Goal: Task Accomplishment & Management: Manage account settings

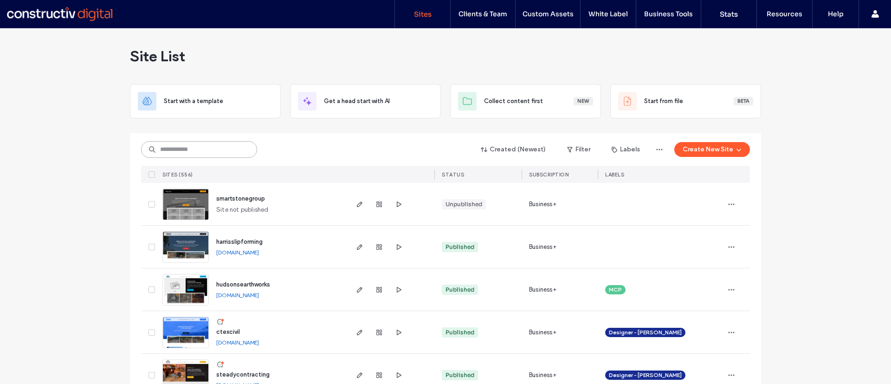
click at [182, 152] on input at bounding box center [199, 149] width 116 height 17
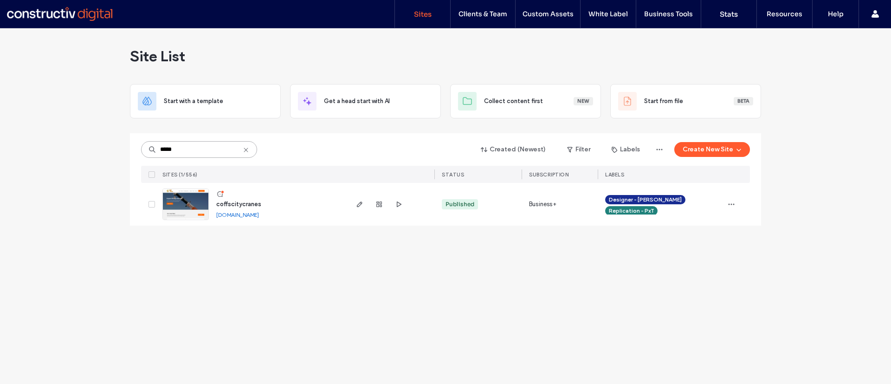
type input "*****"
click at [191, 205] on img at bounding box center [185, 220] width 45 height 63
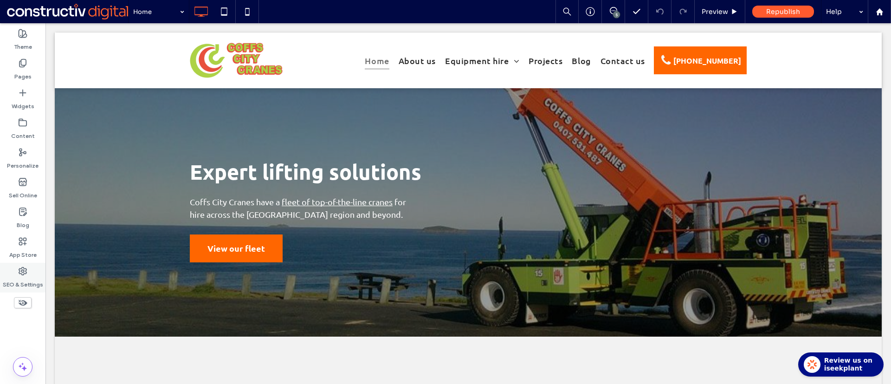
click at [19, 282] on label "SEO & Settings" at bounding box center [23, 282] width 40 height 13
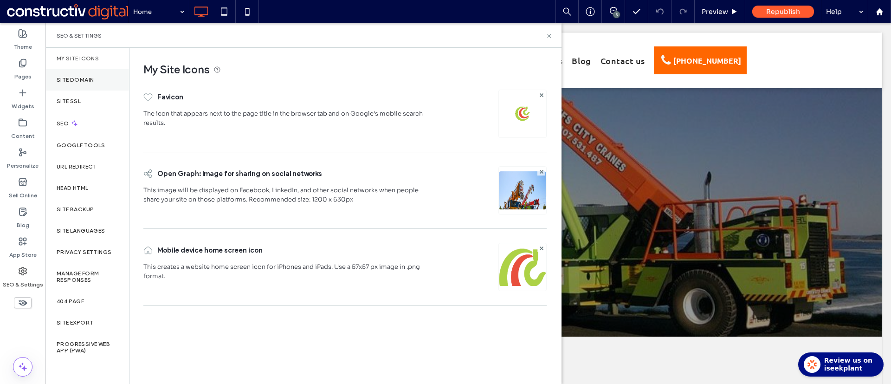
click at [96, 84] on div "Site Domain" at bounding box center [86, 79] width 83 height 21
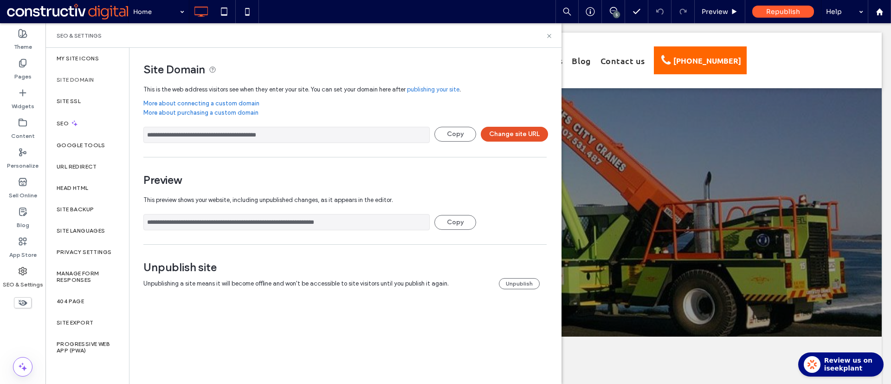
click at [511, 133] on button "Change site URL" at bounding box center [514, 134] width 67 height 15
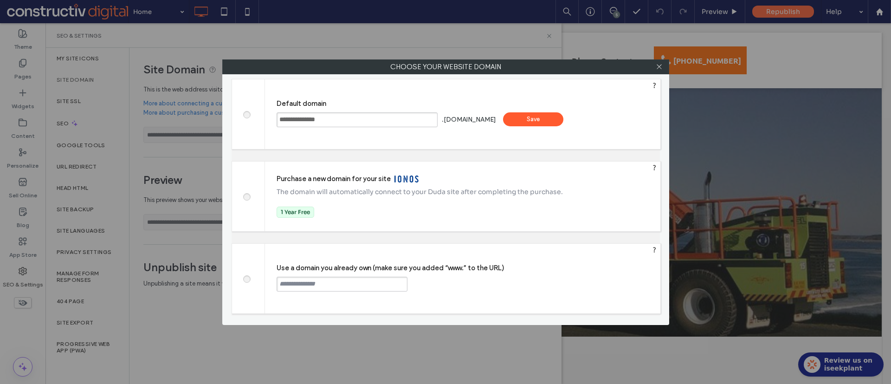
click at [314, 291] on div "Use a domain you already own (make sure you added “www.” to the URL) Continue" at bounding box center [462, 279] width 395 height 70
click at [311, 287] on input "text" at bounding box center [341, 283] width 131 height 15
paste input "**********"
type input "**********"
click at [440, 283] on div "Continue" at bounding box center [442, 283] width 60 height 14
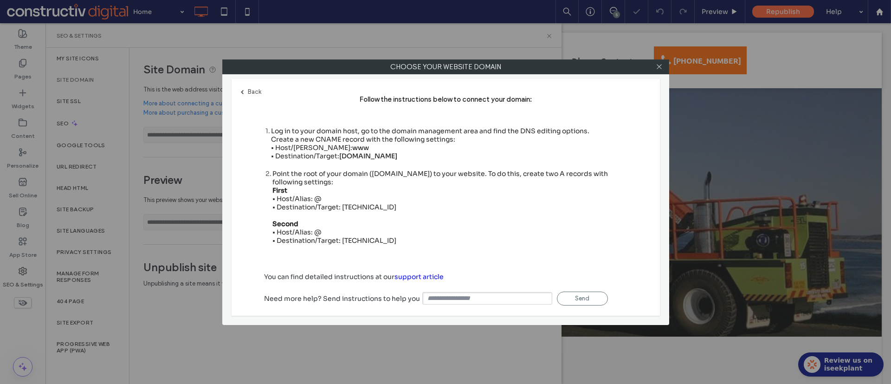
type input "**********"
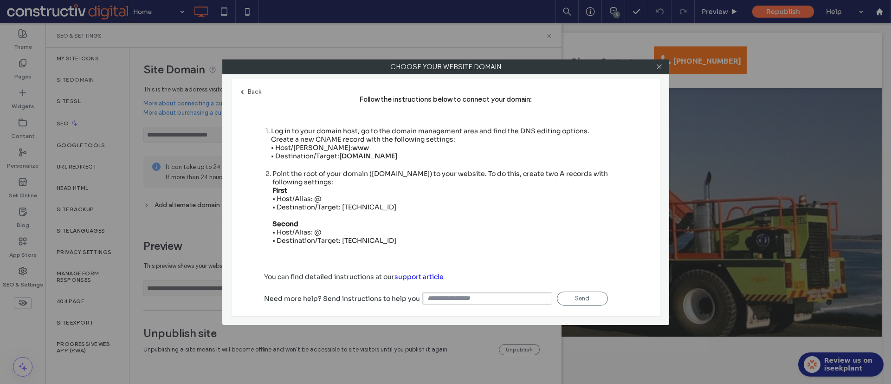
click at [129, 103] on div "**********" at bounding box center [445, 192] width 891 height 384
click at [360, 205] on div "Point the root of your domain (domain.com) to your website. To do this, create …" at bounding box center [449, 206] width 355 height 75
copy div "35.172.94.1"
click at [342, 239] on div "Point the root of your domain (domain.com) to your website. To do this, create …" at bounding box center [449, 206] width 355 height 75
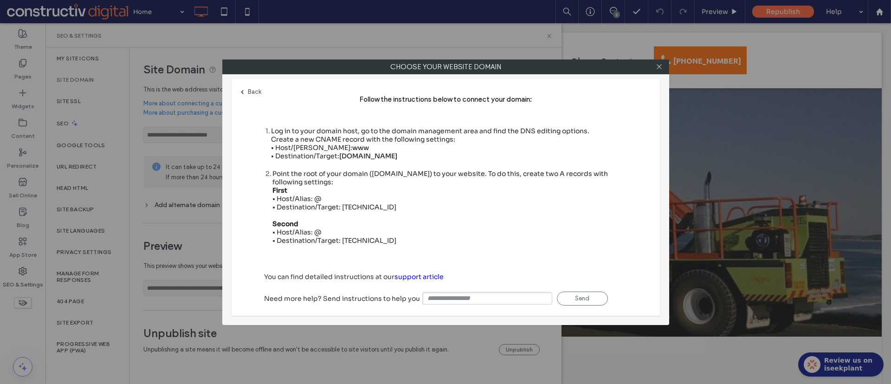
click at [342, 239] on div "Point the root of your domain (domain.com) to your website. To do this, create …" at bounding box center [449, 206] width 355 height 75
copy div "100.24.208.97"
drag, startPoint x: 339, startPoint y: 157, endPoint x: 416, endPoint y: 152, distance: 77.2
click at [416, 152] on div "Log in to your domain host, go to the domain management area and find the DNS e…" at bounding box center [430, 143] width 318 height 33
copy div "s.multiscreensite.com"
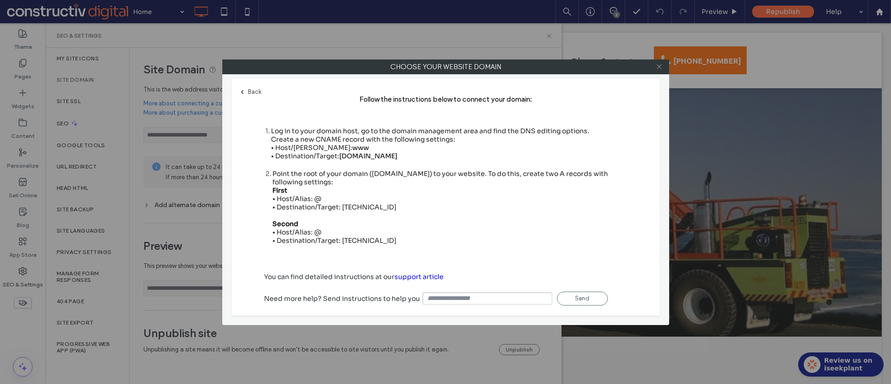
click at [658, 64] on icon at bounding box center [658, 66] width 7 height 7
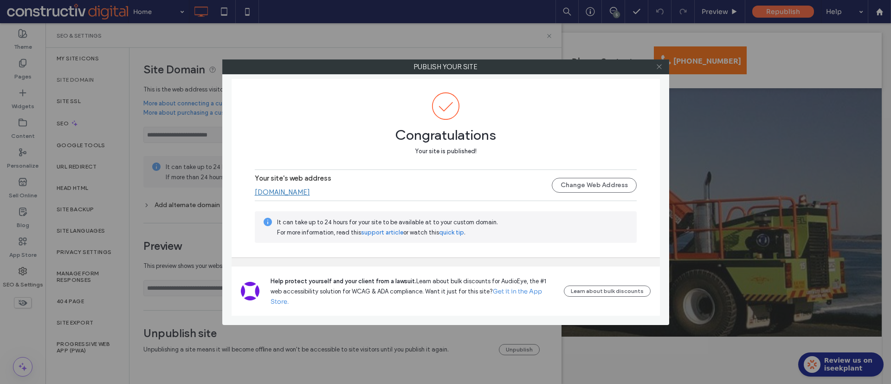
click at [658, 65] on icon at bounding box center [658, 66] width 7 height 7
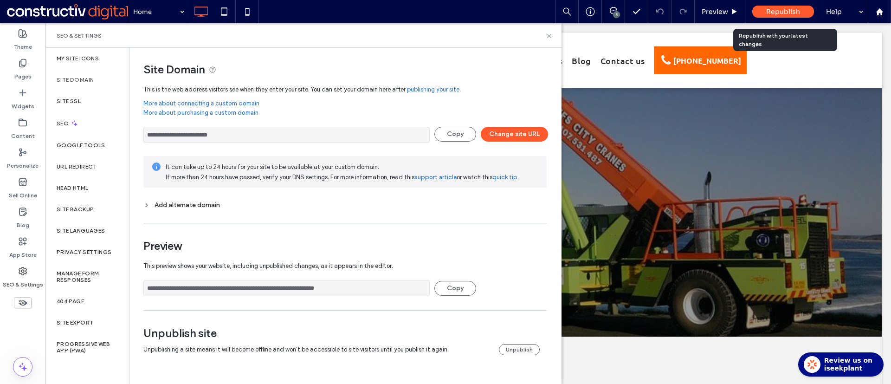
click at [777, 13] on span "Republish" at bounding box center [783, 11] width 34 height 8
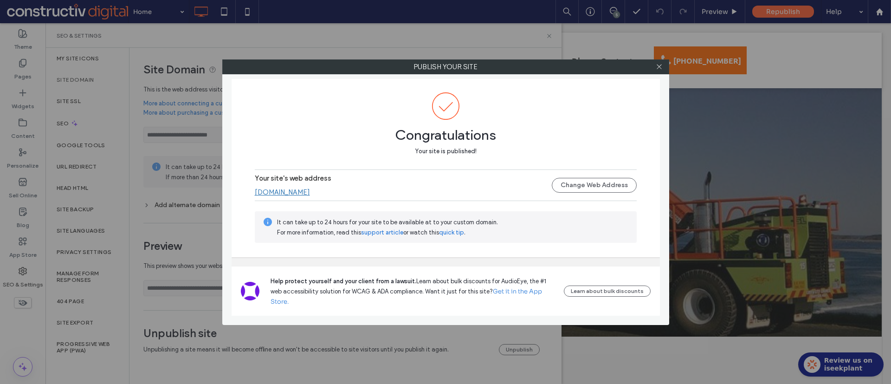
click at [309, 189] on link "[DOMAIN_NAME]" at bounding box center [282, 192] width 55 height 8
click at [658, 66] on use at bounding box center [658, 66] width 5 height 5
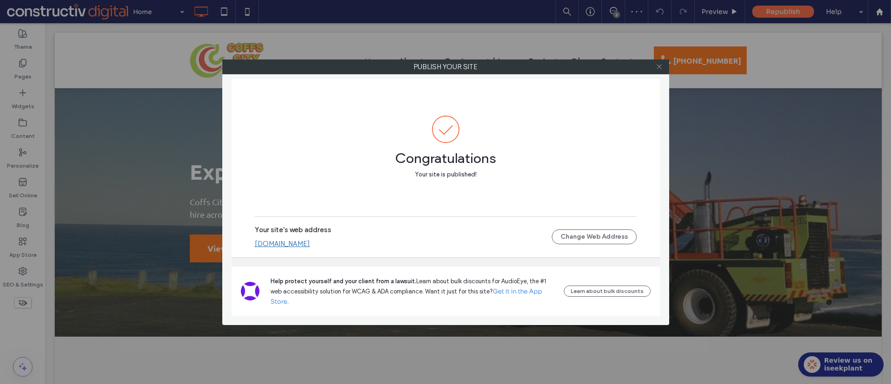
click at [661, 63] on icon at bounding box center [658, 66] width 7 height 7
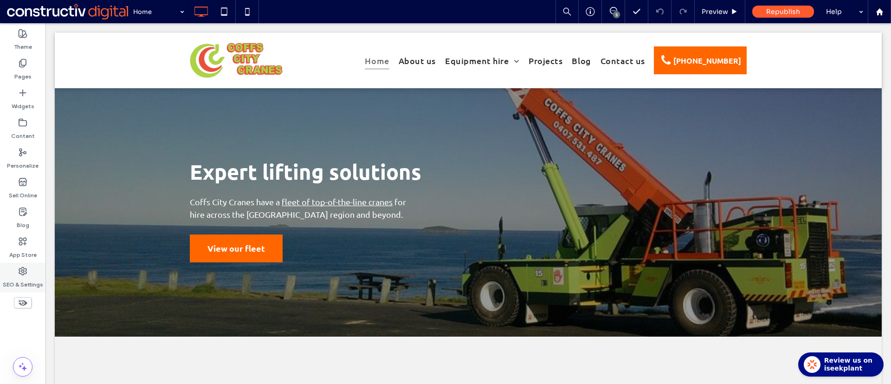
click at [32, 270] on div "SEO & Settings" at bounding box center [22, 278] width 45 height 30
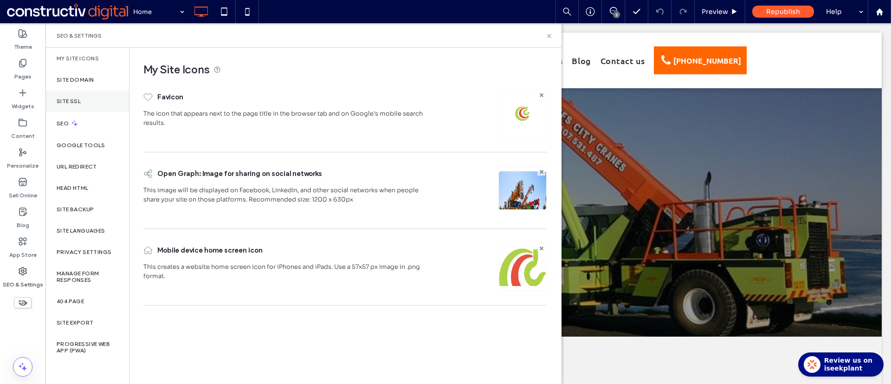
click at [77, 103] on label "Site SSL" at bounding box center [69, 101] width 24 height 6
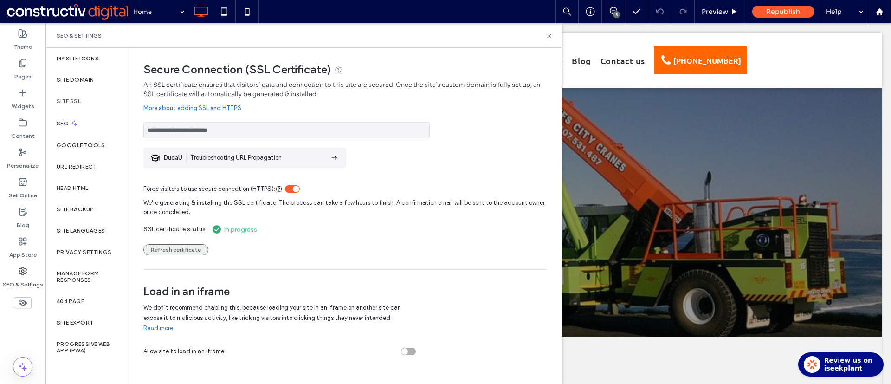
click at [166, 250] on button "Refresh certificate" at bounding box center [175, 249] width 65 height 11
